Goal: Complete application form

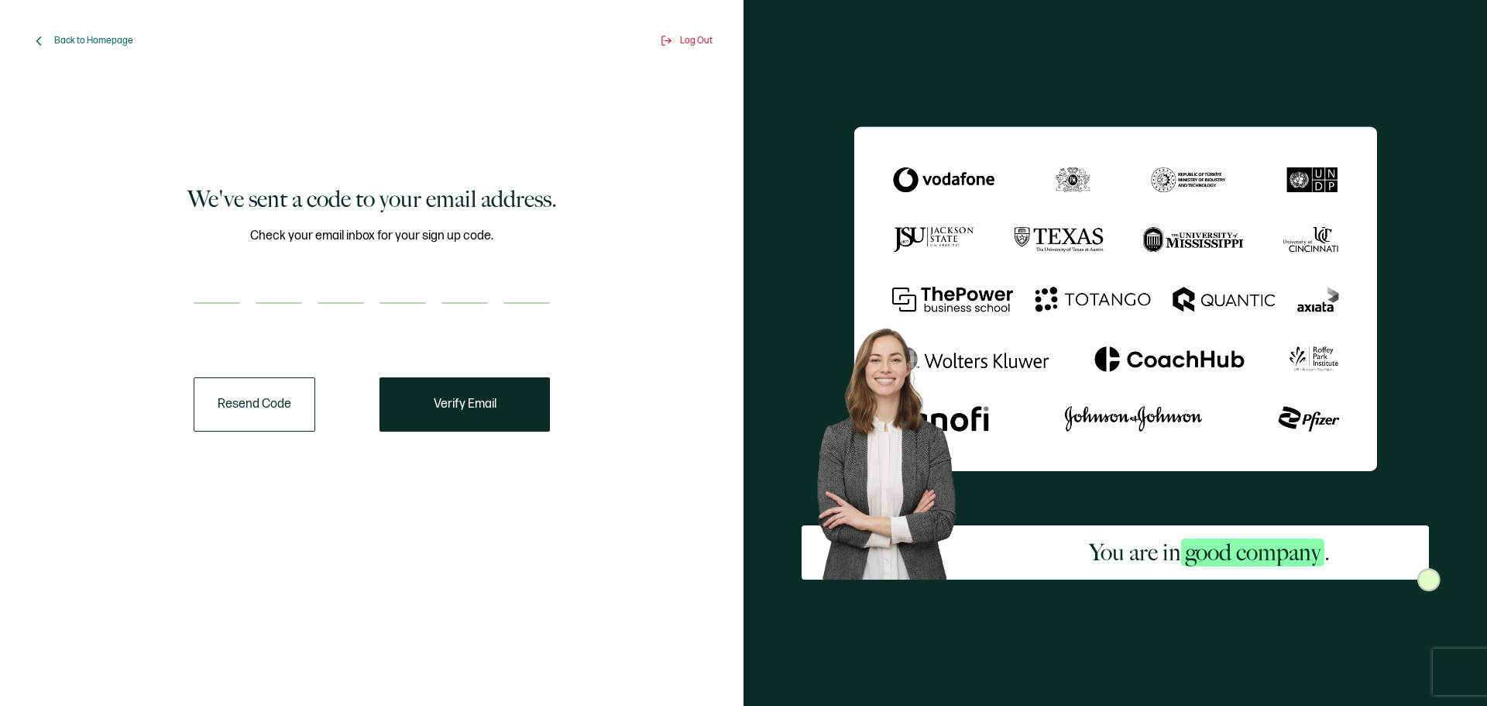
click at [226, 289] on input "number" at bounding box center [217, 288] width 46 height 31
type input "1"
type input "0"
type input "7"
type input "3"
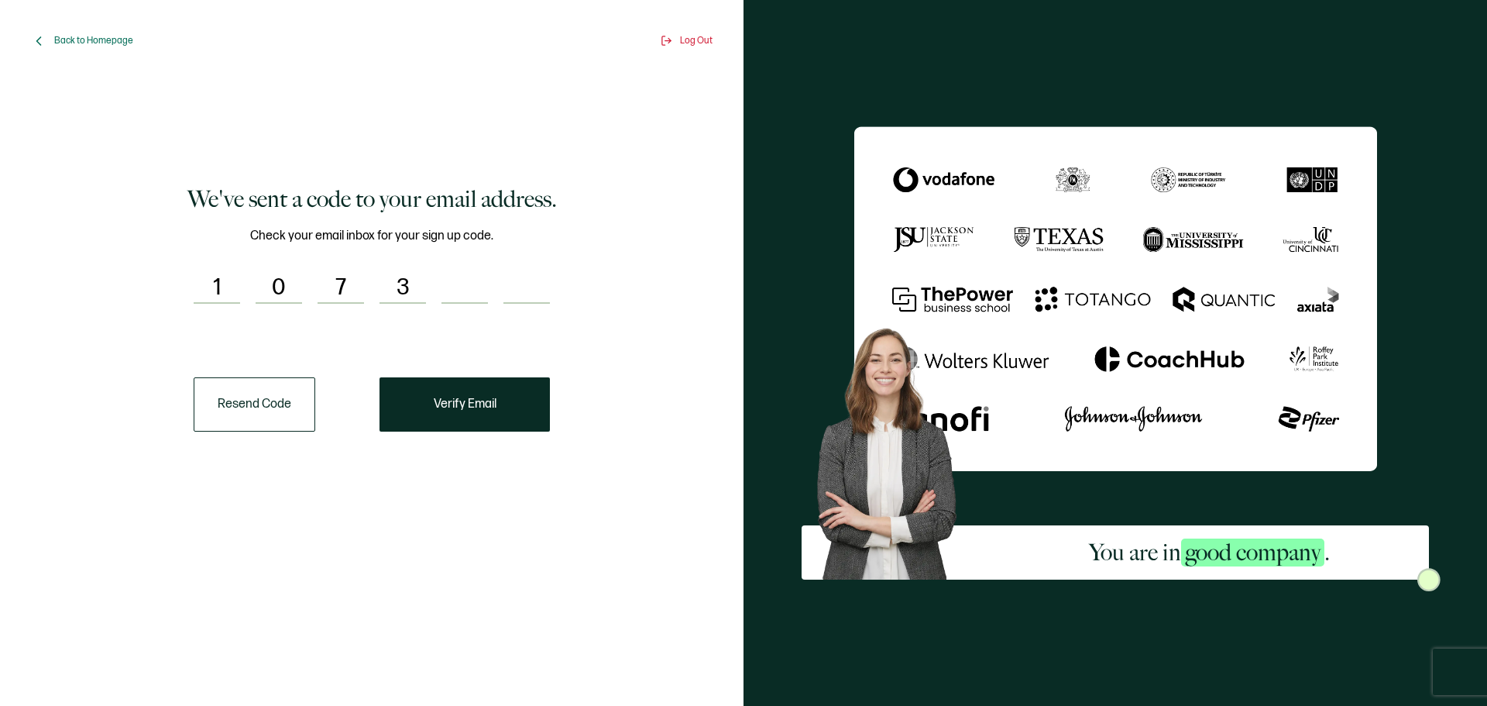
type input "6"
type input "9"
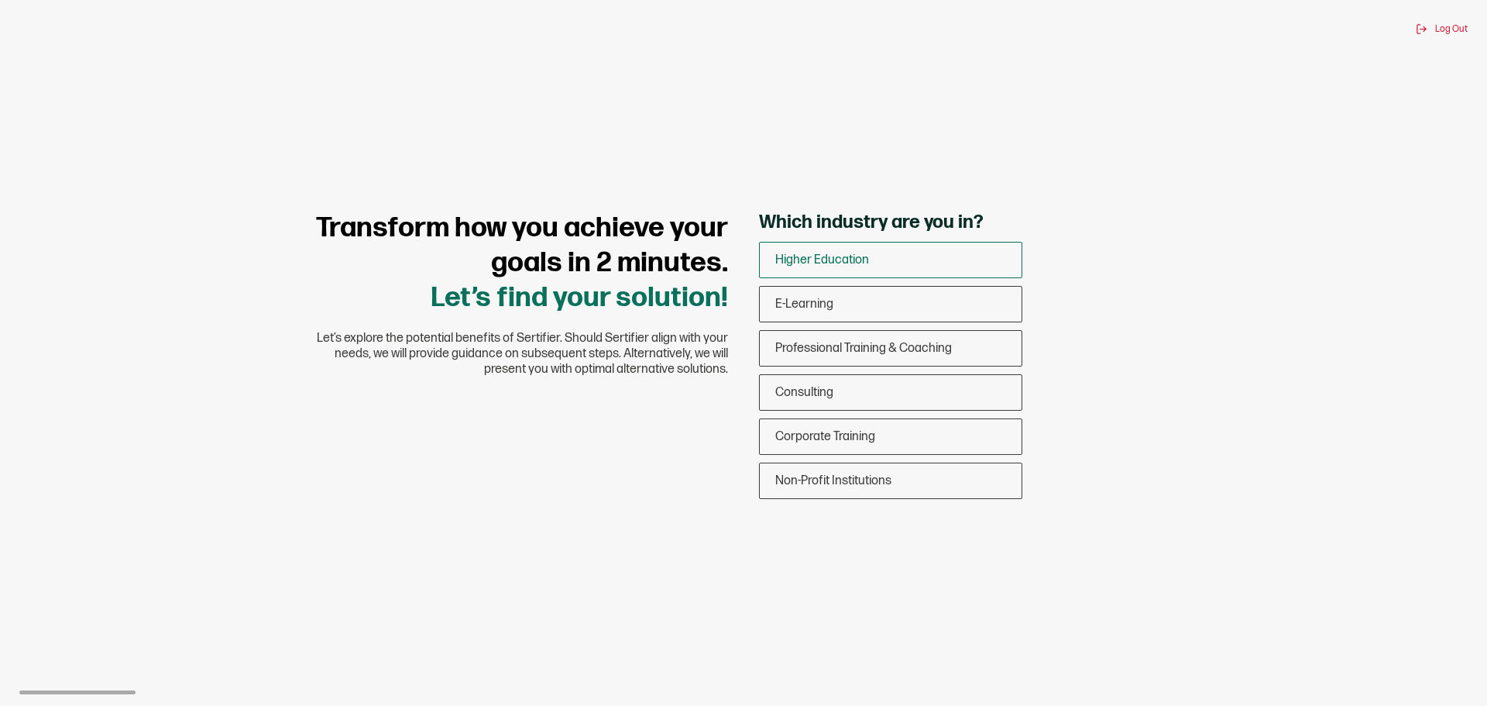
click at [888, 256] on div "Higher Education" at bounding box center [891, 260] width 262 height 36
click at [0, 0] on input "Higher Education" at bounding box center [0, 0] width 0 height 0
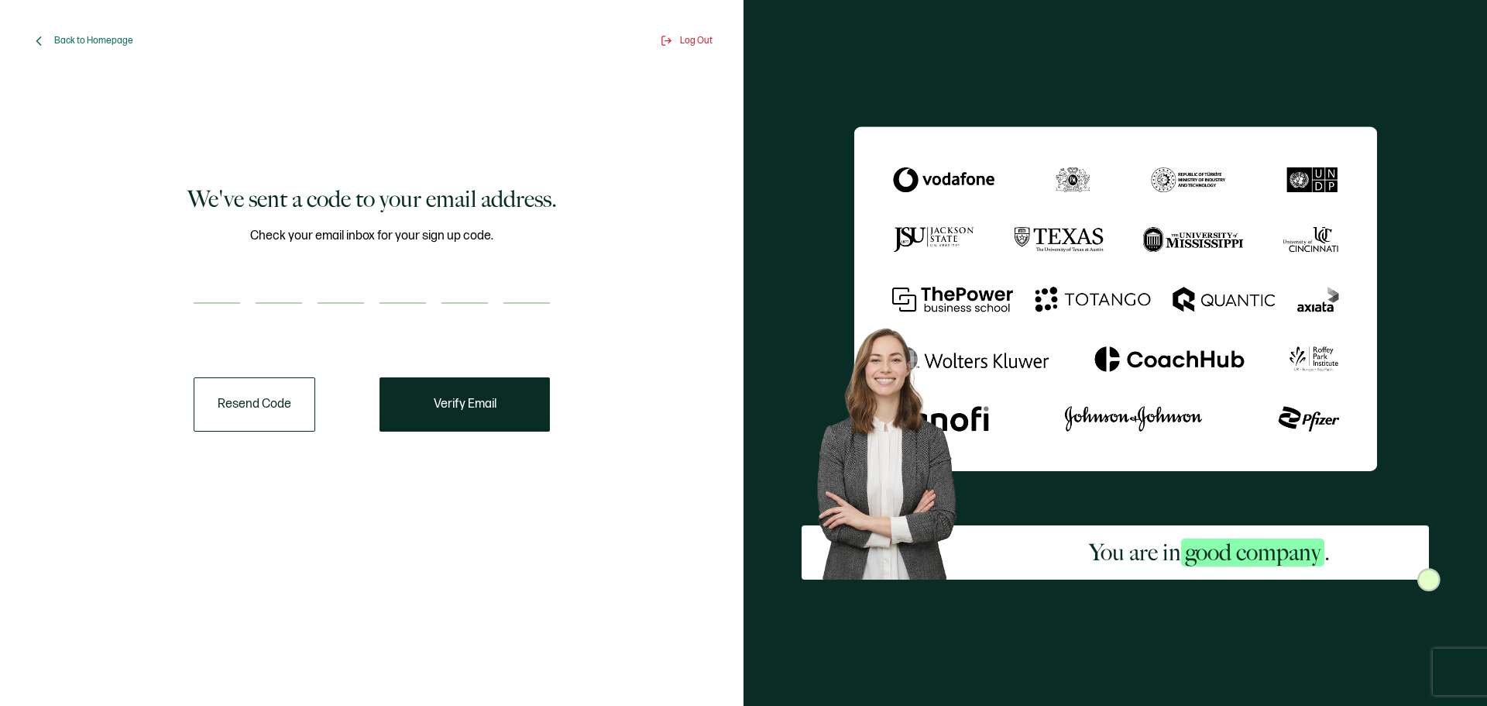
click at [218, 296] on input "number" at bounding box center [217, 288] width 46 height 31
type input "1"
type input "0"
type input "7"
type input "3"
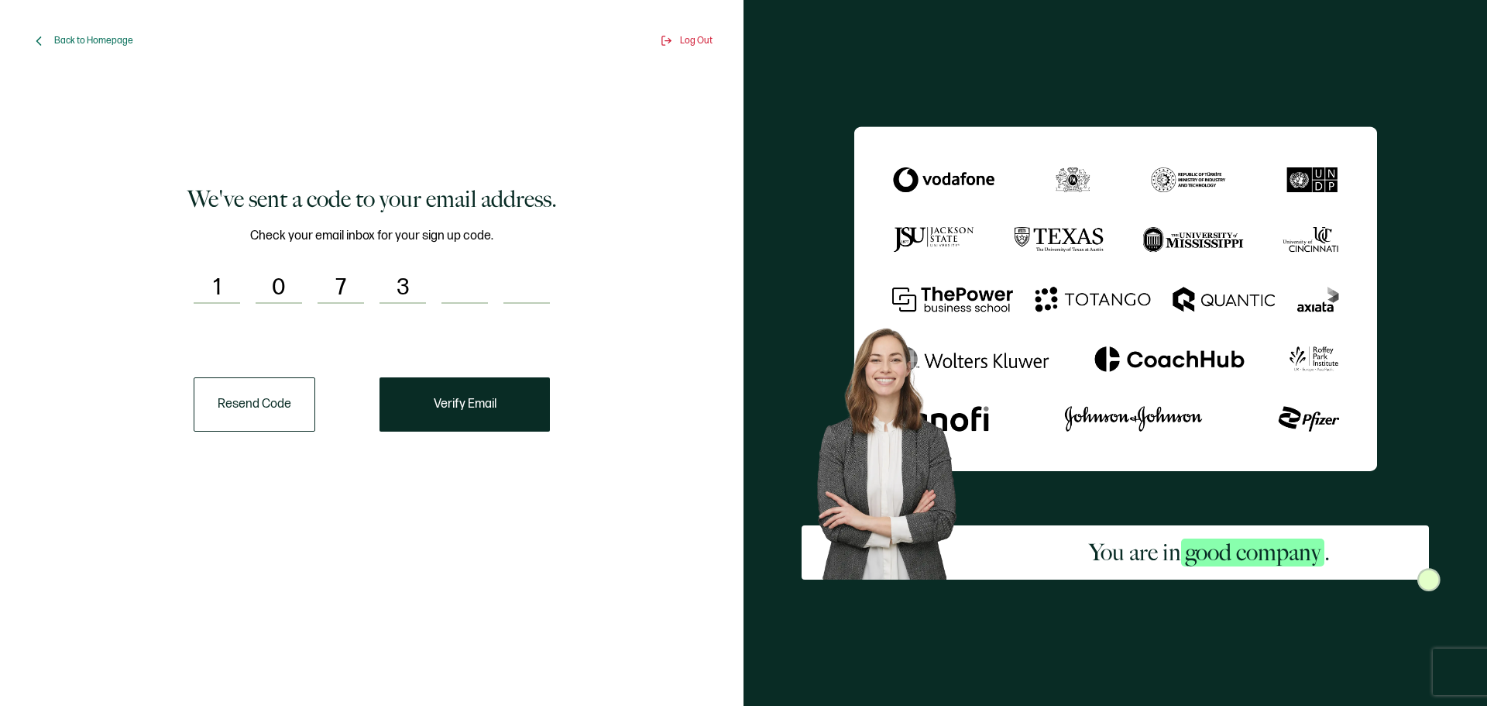
type input "6"
type input "9"
click at [466, 399] on span "Verify Email" at bounding box center [465, 404] width 63 height 12
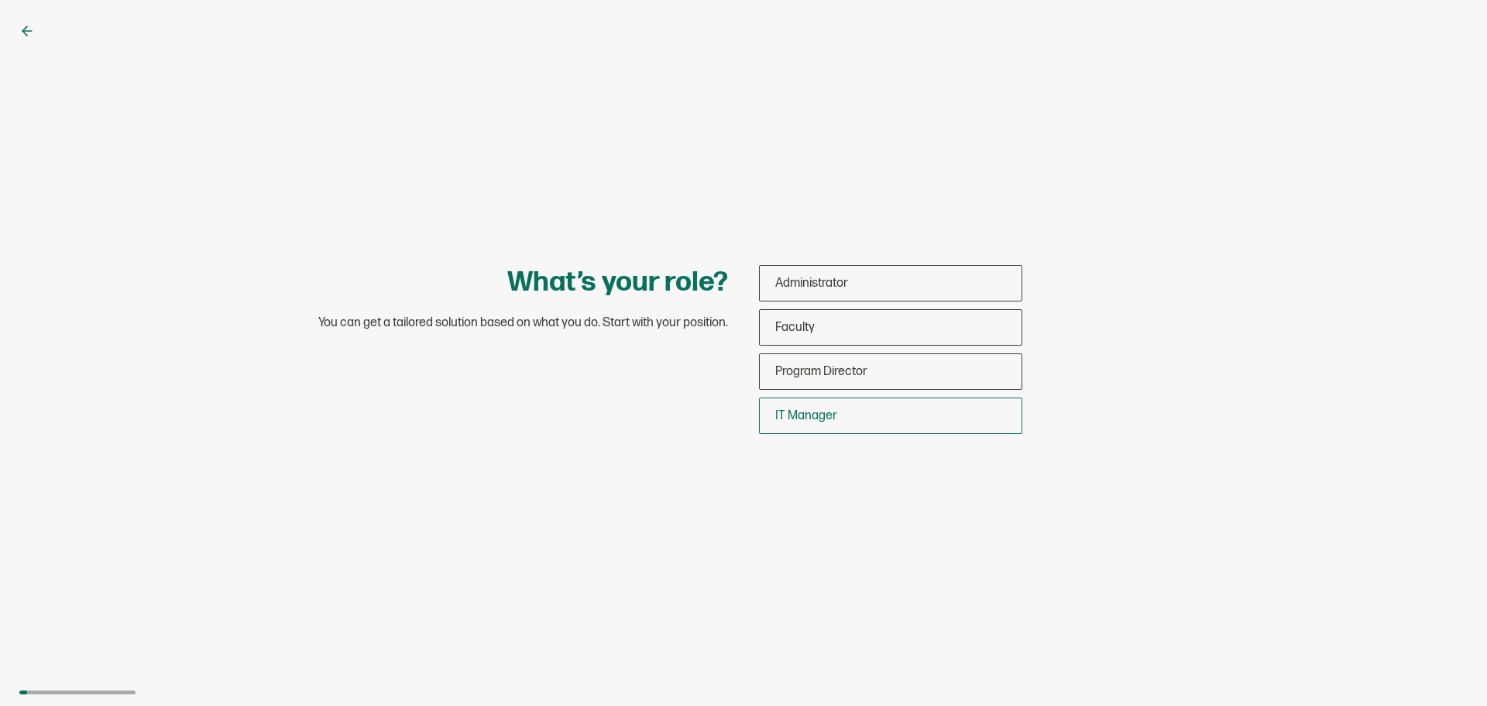
click at [852, 419] on div "IT Manager" at bounding box center [891, 415] width 262 height 36
click at [0, 0] on input "IT Manager" at bounding box center [0, 0] width 0 height 0
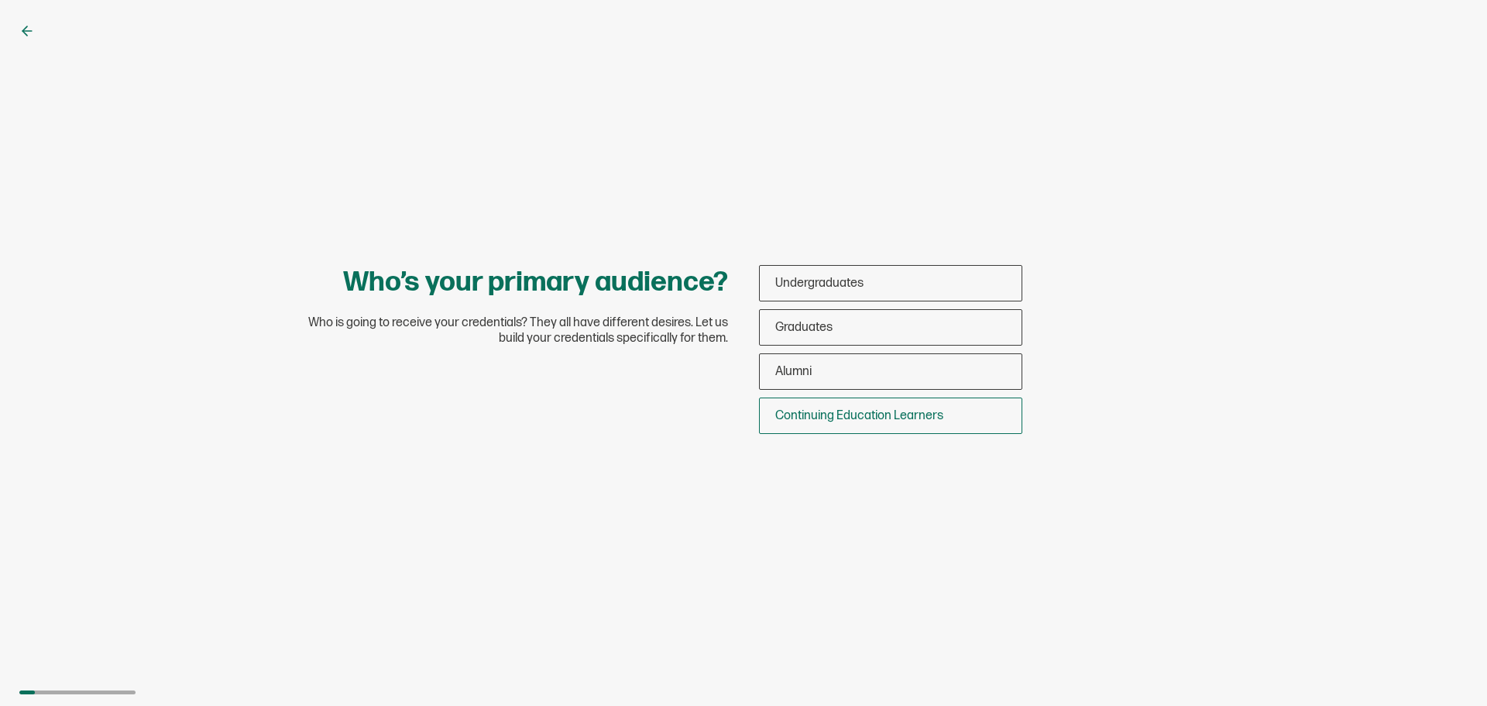
click at [920, 417] on span "Continuing Education Learners" at bounding box center [859, 415] width 168 height 15
click at [0, 0] on input "Continuing Education Learners" at bounding box center [0, 0] width 0 height 0
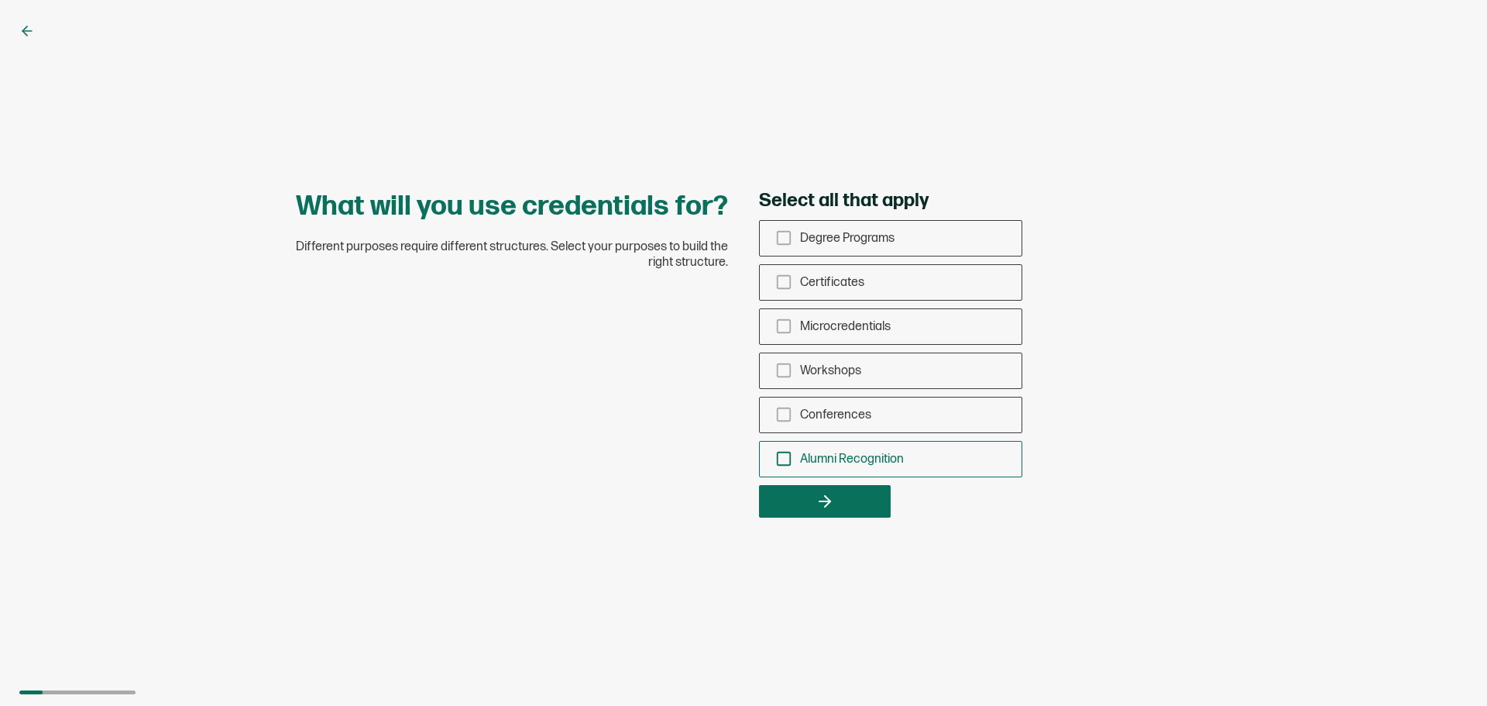
drag, startPoint x: 783, startPoint y: 459, endPoint x: 791, endPoint y: 465, distance: 9.9
click at [784, 459] on icon "checkbox-group" at bounding box center [783, 458] width 17 height 17
click at [0, 0] on input "Alumni Recognition" at bounding box center [0, 0] width 0 height 0
click at [855, 500] on button "button" at bounding box center [825, 501] width 132 height 33
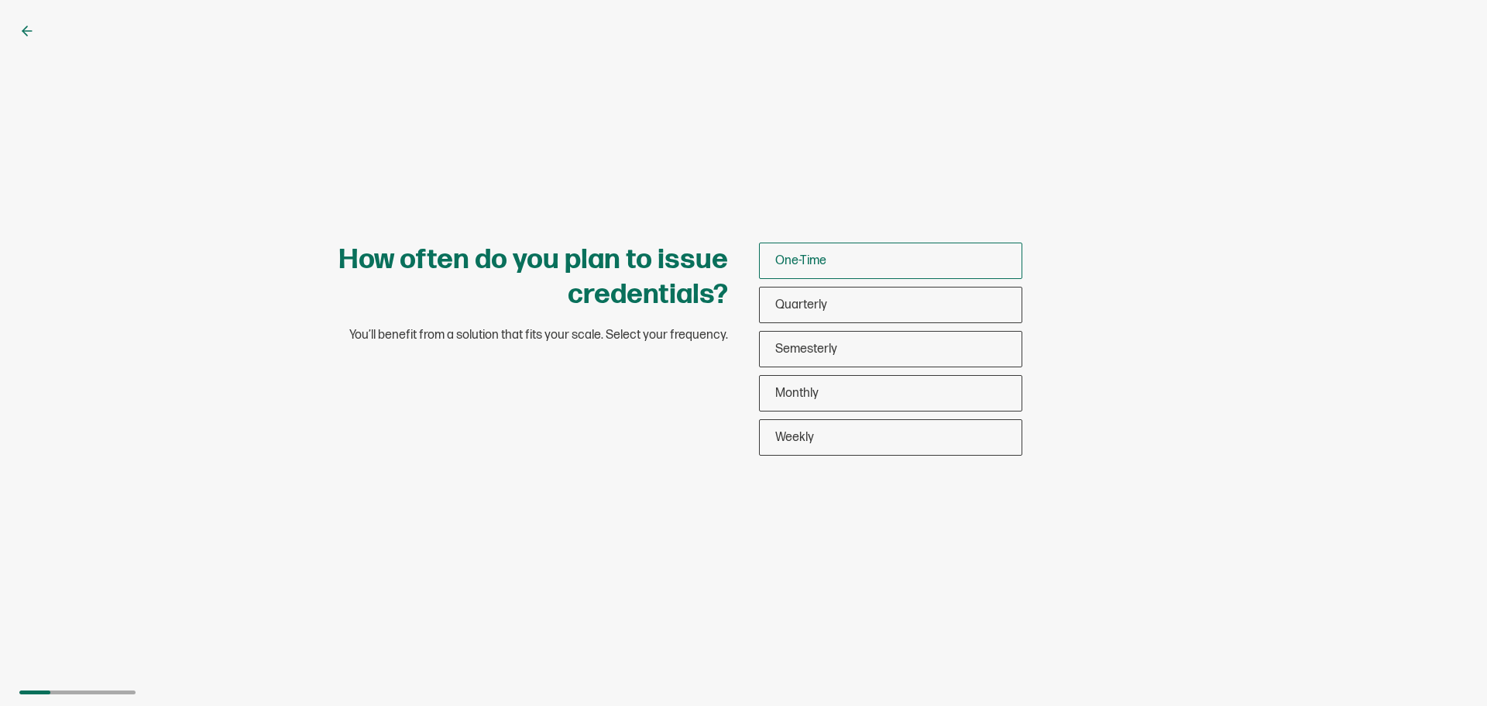
click at [817, 252] on div "One-Time" at bounding box center [891, 260] width 262 height 36
click at [0, 0] on input "One-Time" at bounding box center [0, 0] width 0 height 0
